Goal: Task Accomplishment & Management: Complete application form

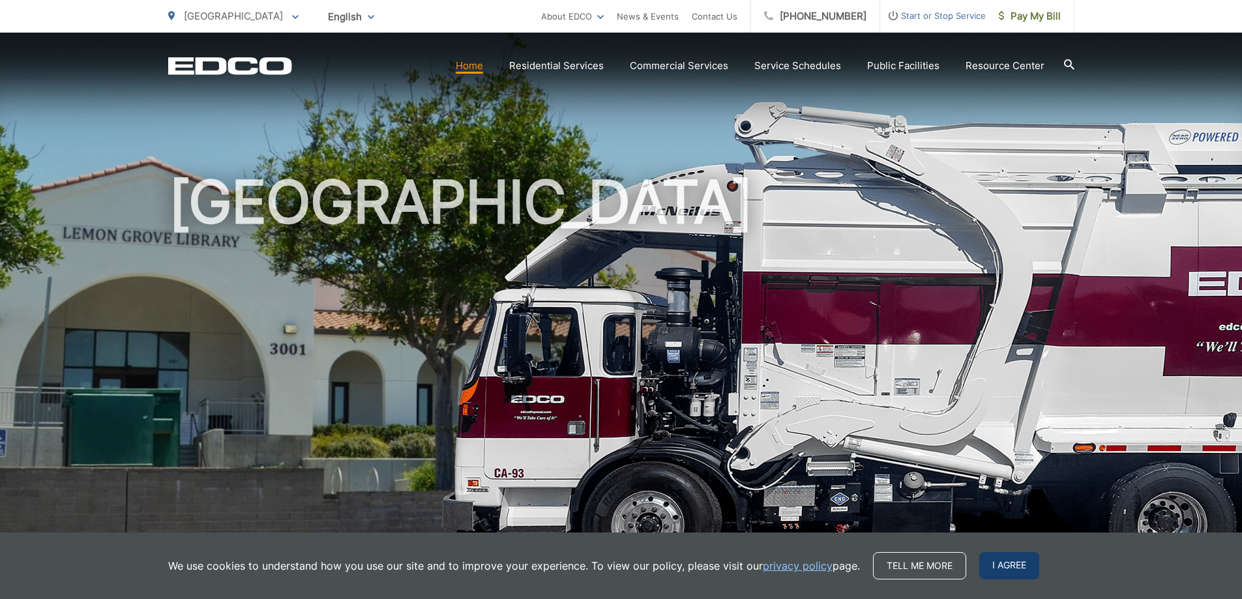
click at [989, 565] on span "I agree" at bounding box center [1009, 565] width 60 height 27
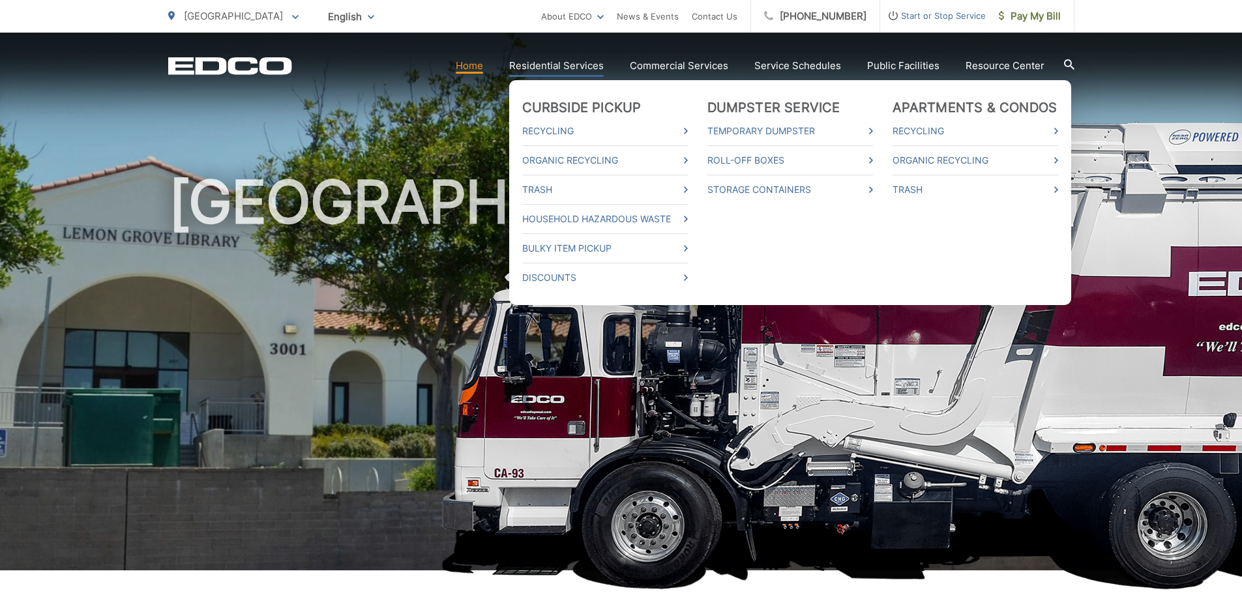
click at [571, 67] on link "Residential Services" at bounding box center [556, 66] width 95 height 16
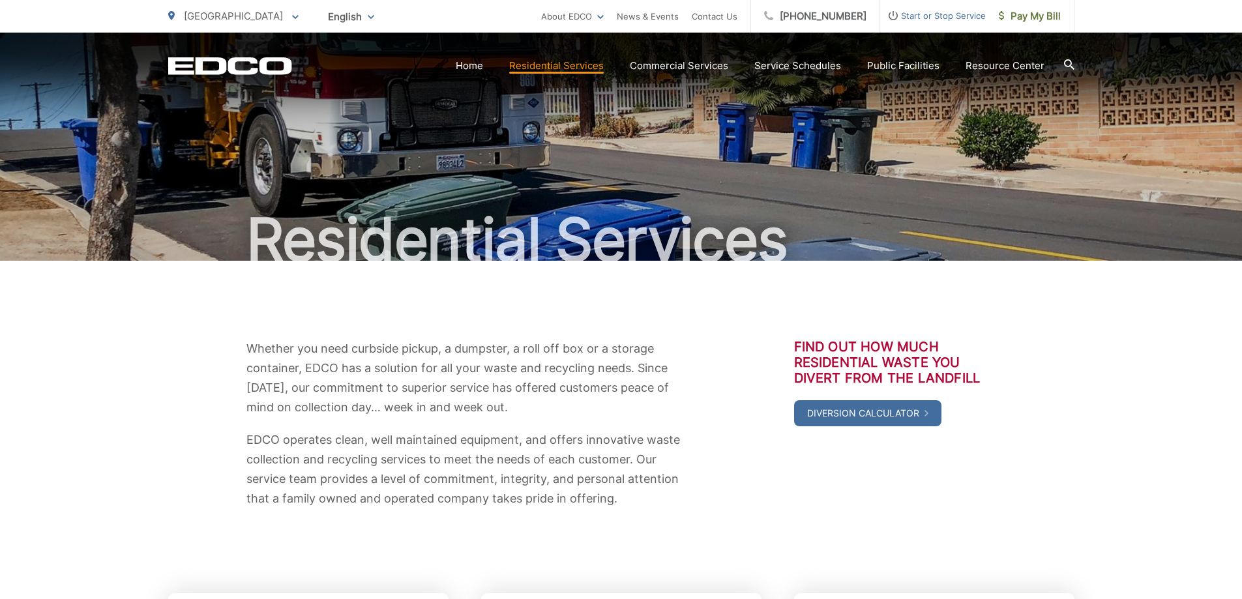
click at [433, 344] on p "Whether you need curbside pickup, a dumpster, a roll off box or a storage conta…" at bounding box center [464, 378] width 437 height 78
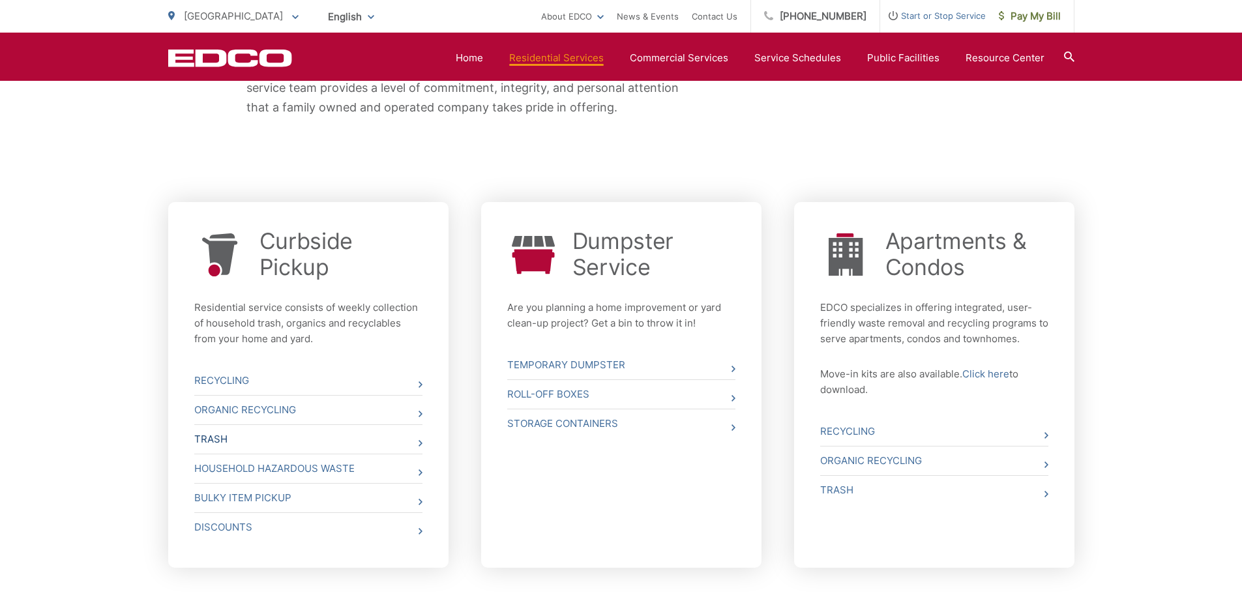
scroll to position [519, 0]
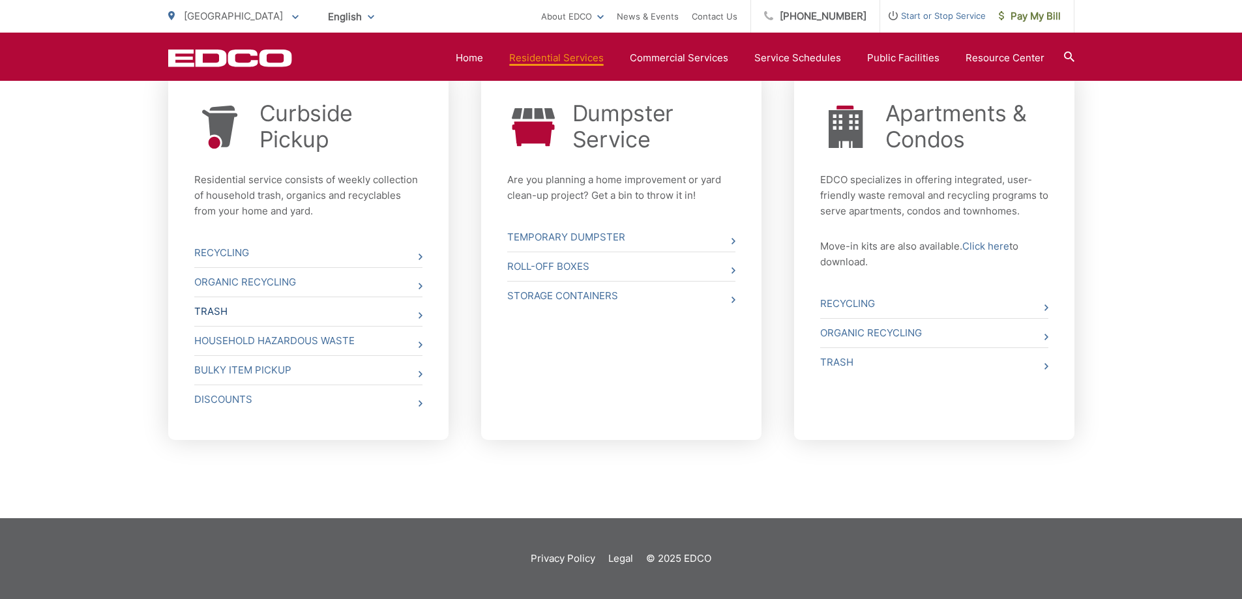
click at [389, 314] on link "Trash" at bounding box center [308, 311] width 228 height 29
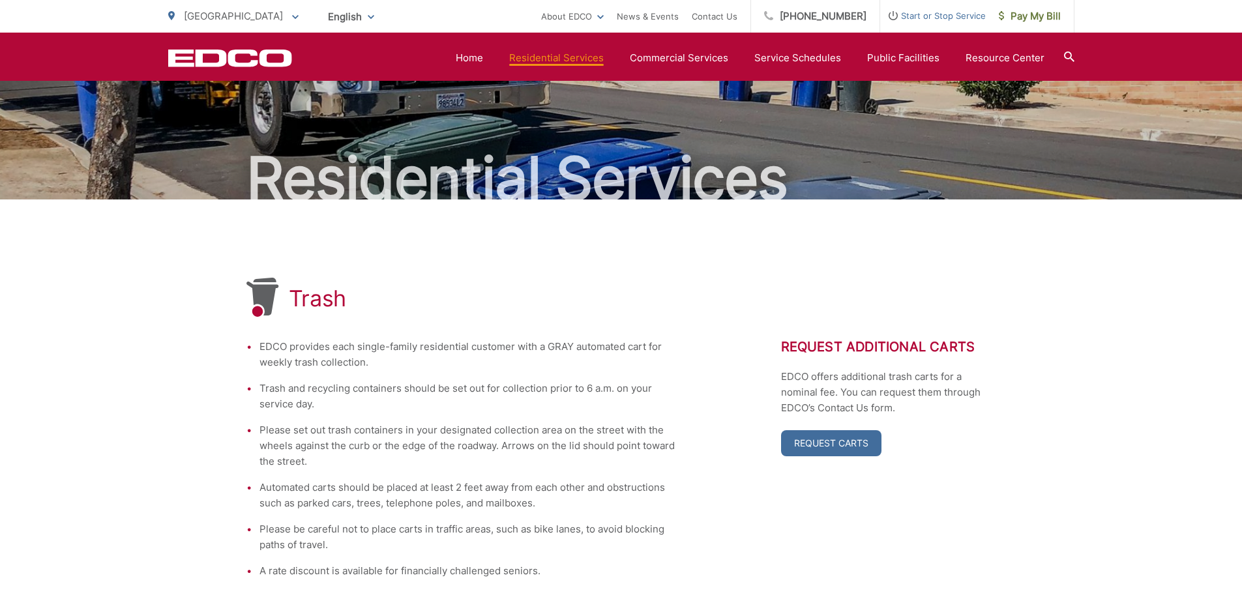
scroll to position [37, 0]
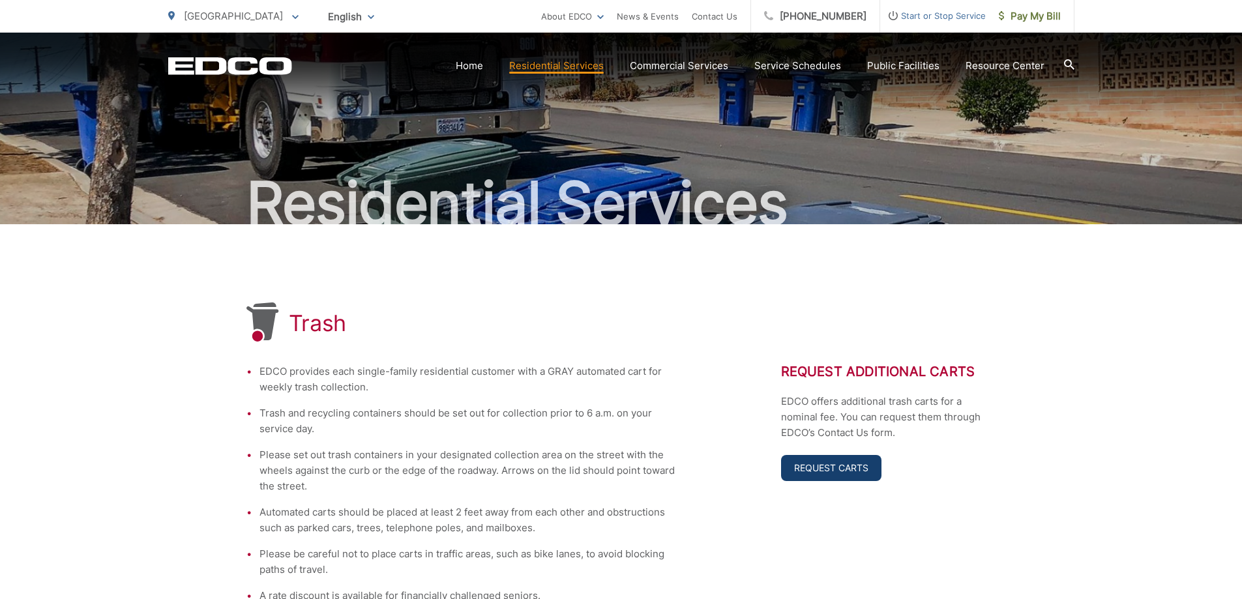
click at [857, 470] on link "Request Carts" at bounding box center [831, 468] width 100 height 26
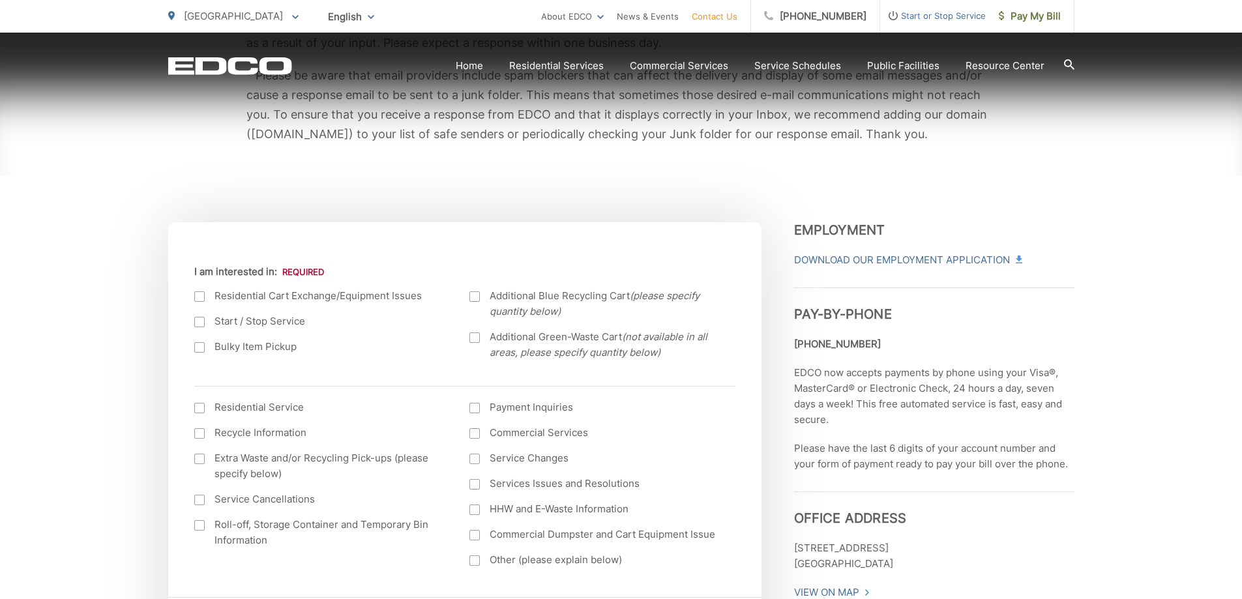
scroll to position [326, 0]
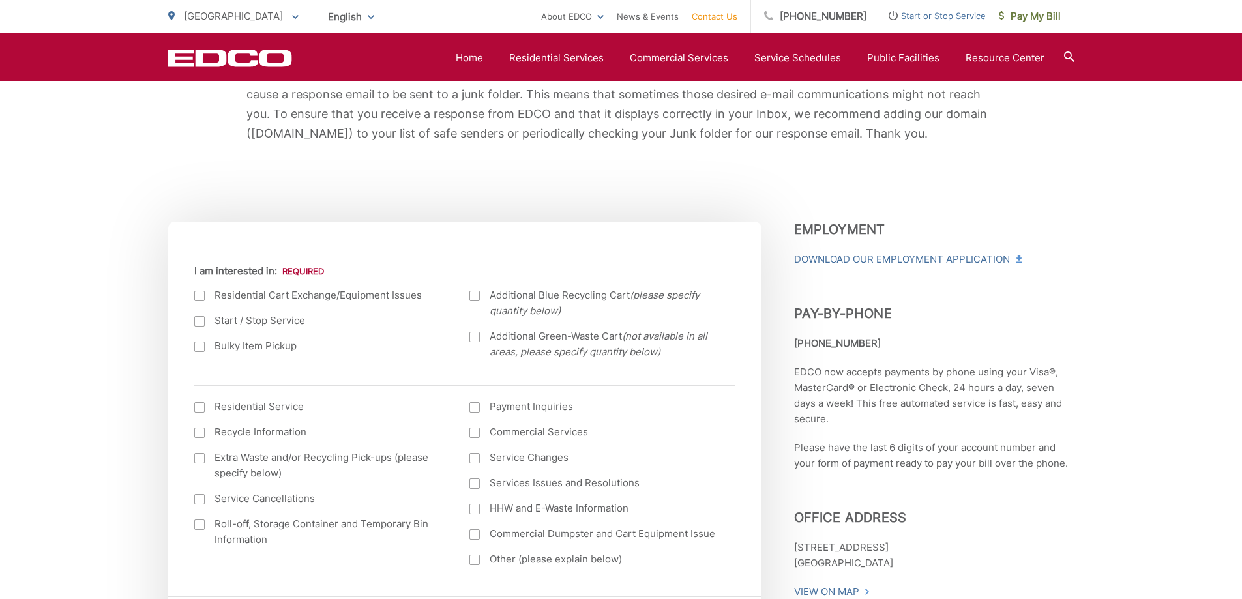
click at [200, 296] on div at bounding box center [199, 296] width 10 height 10
click at [0, 0] on input "I am interested in:" at bounding box center [0, 0] width 0 height 0
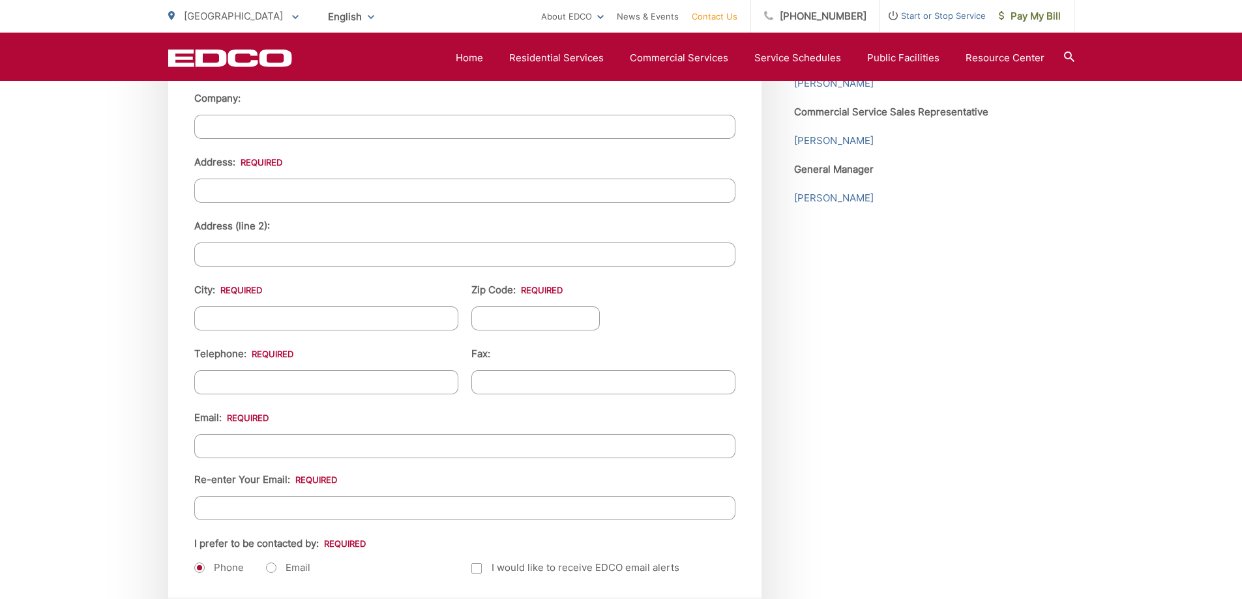
scroll to position [1500, 0]
